Goal: Information Seeking & Learning: Learn about a topic

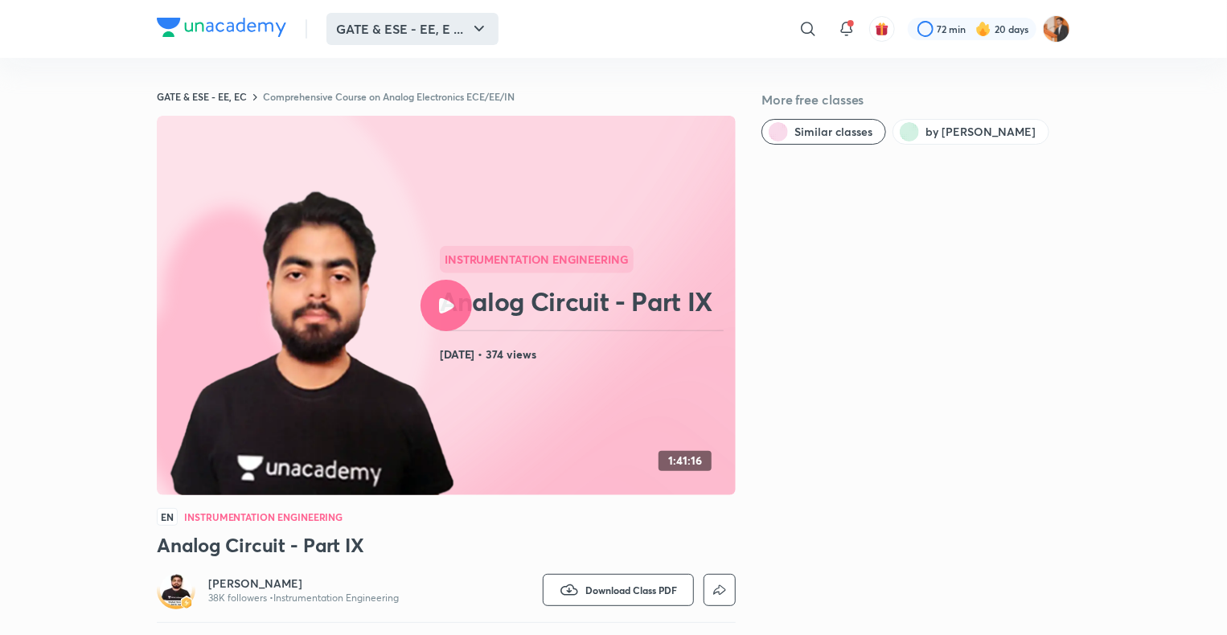
click at [434, 27] on button "GATE & ESE - EE, E ..." at bounding box center [413, 29] width 172 height 32
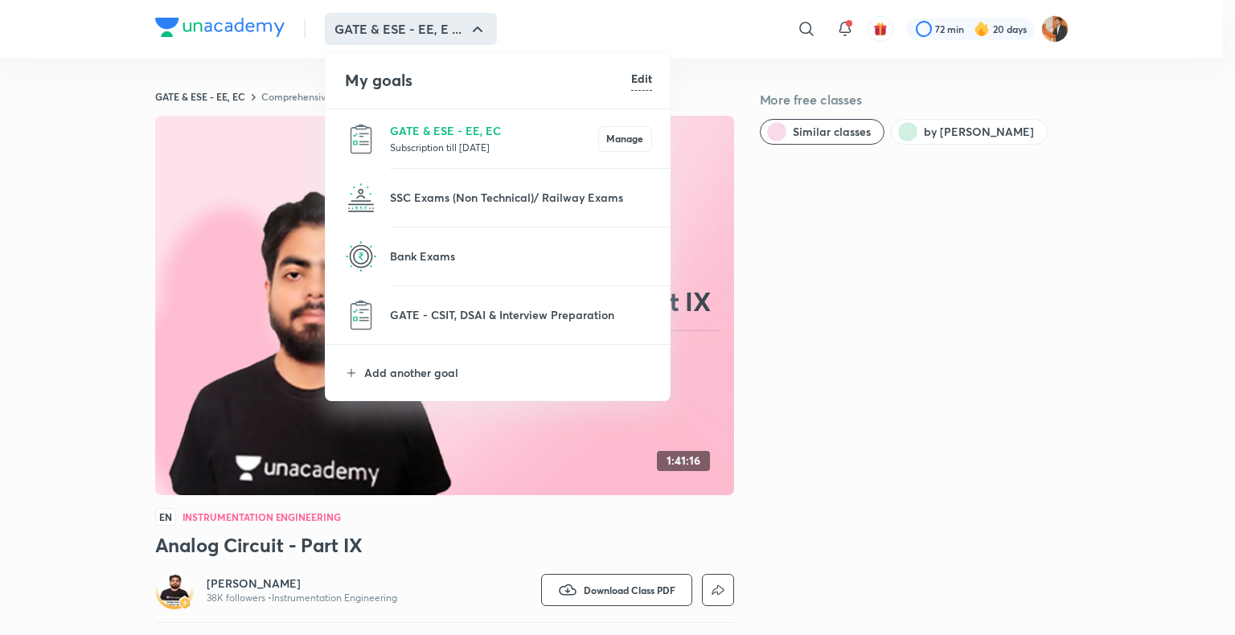
click at [450, 150] on p "Subscription till [DATE]" at bounding box center [494, 147] width 208 height 16
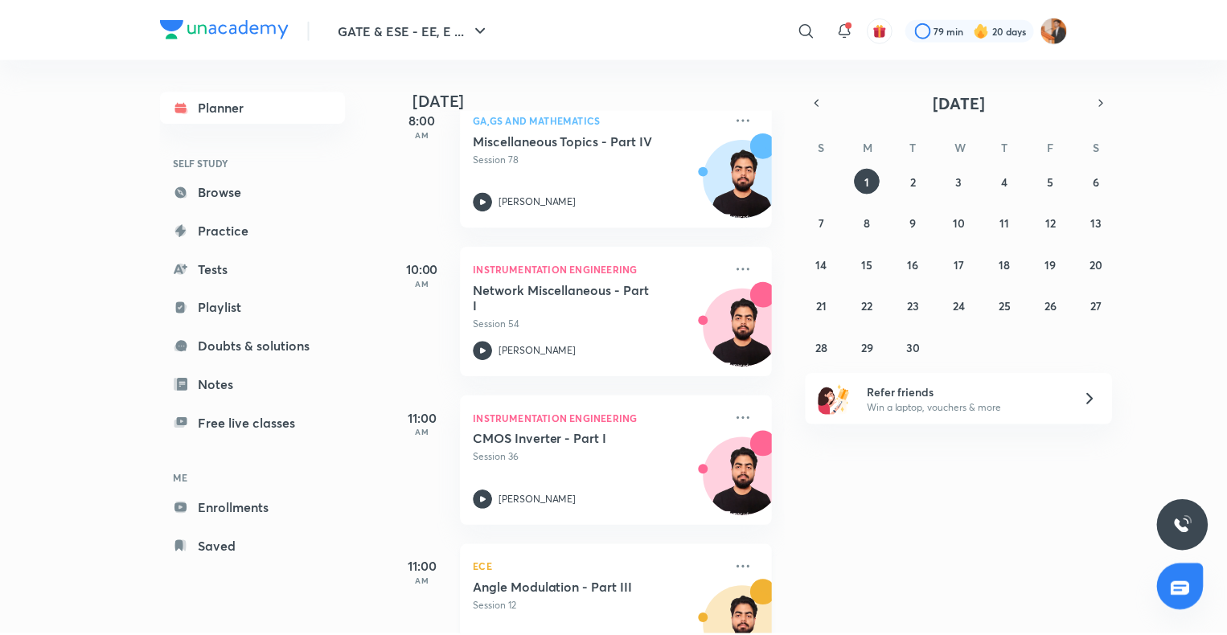
scroll to position [239, 0]
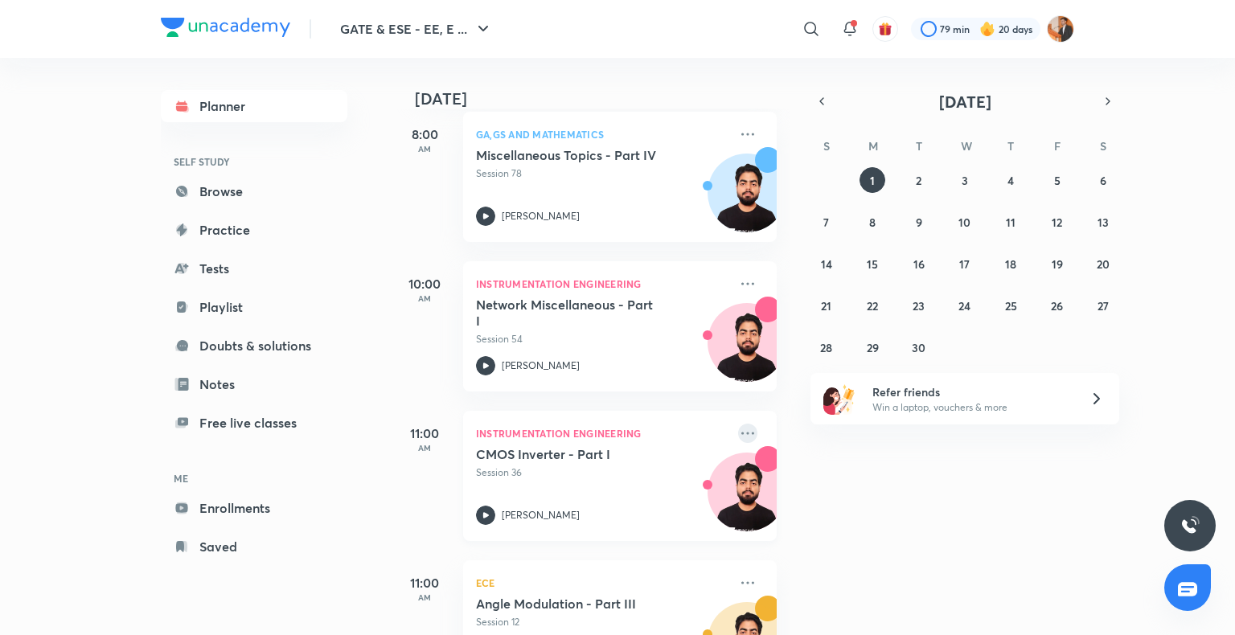
click at [738, 428] on icon at bounding box center [747, 433] width 19 height 19
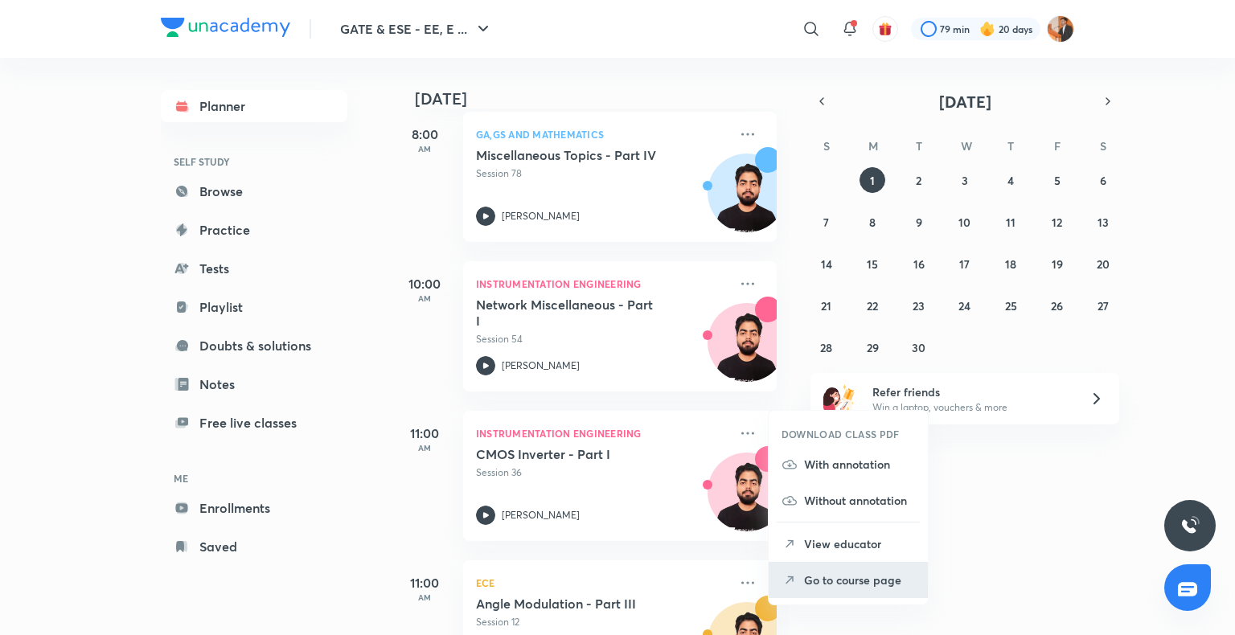
click at [857, 579] on p "Go to course page" at bounding box center [859, 580] width 111 height 17
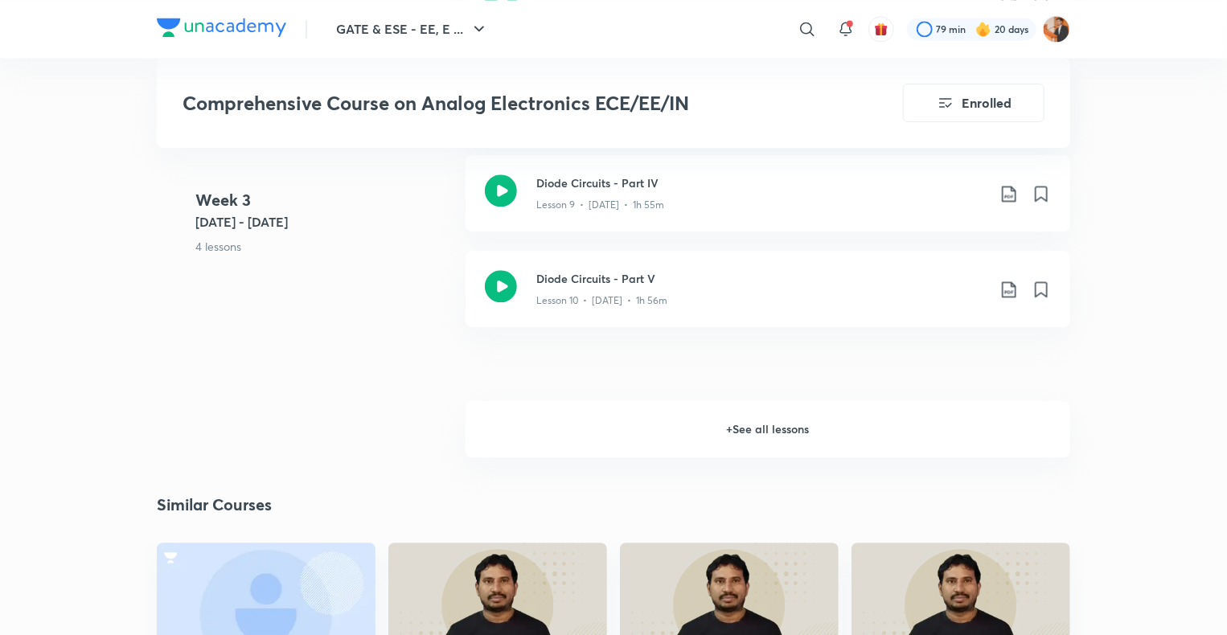
scroll to position [1883, 0]
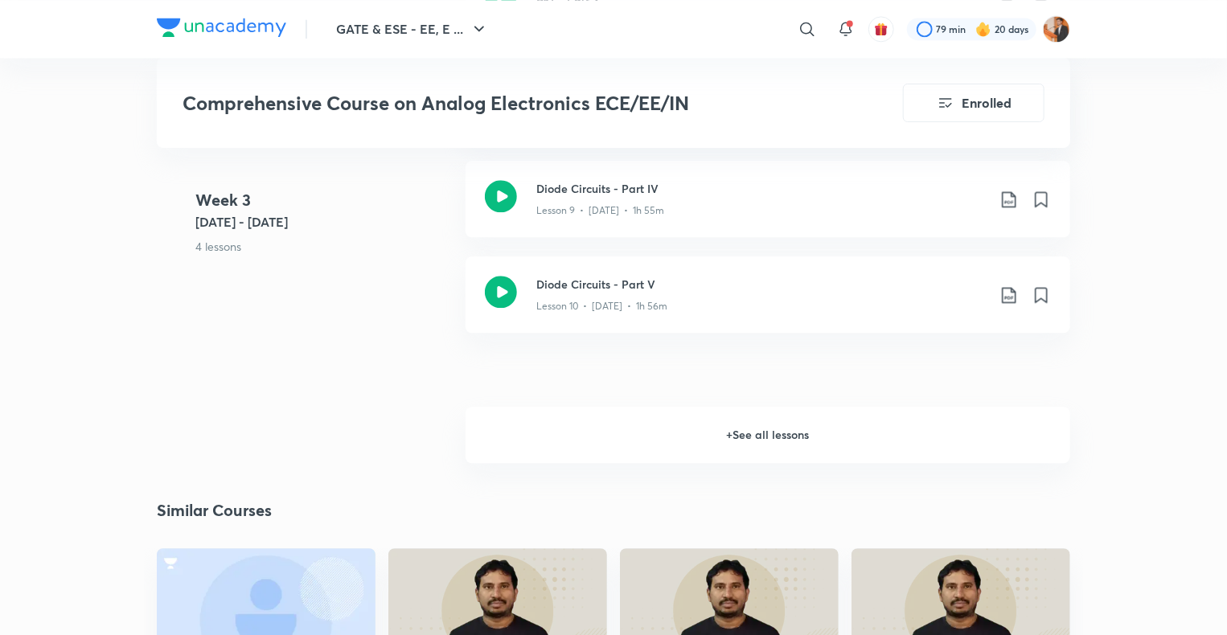
click at [768, 429] on h6 "+ See all lessons" at bounding box center [768, 435] width 605 height 56
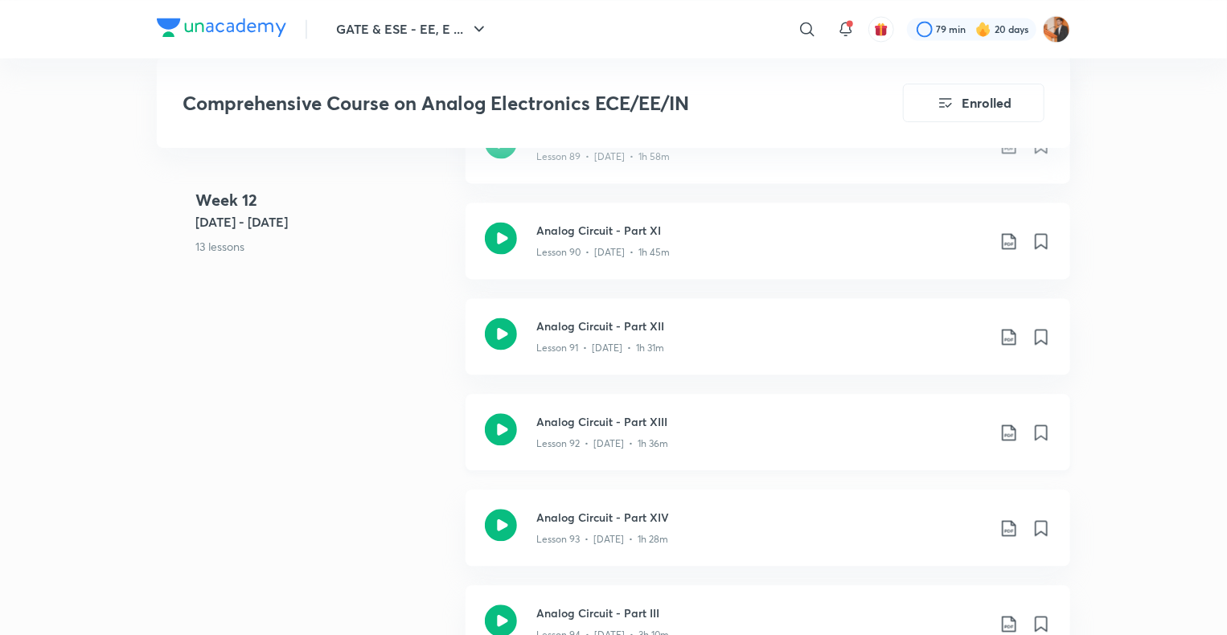
scroll to position [10762, 0]
click at [717, 341] on div "Lesson 91 • [DATE] • 1h 31m" at bounding box center [761, 343] width 450 height 21
